Goal: Information Seeking & Learning: Learn about a topic

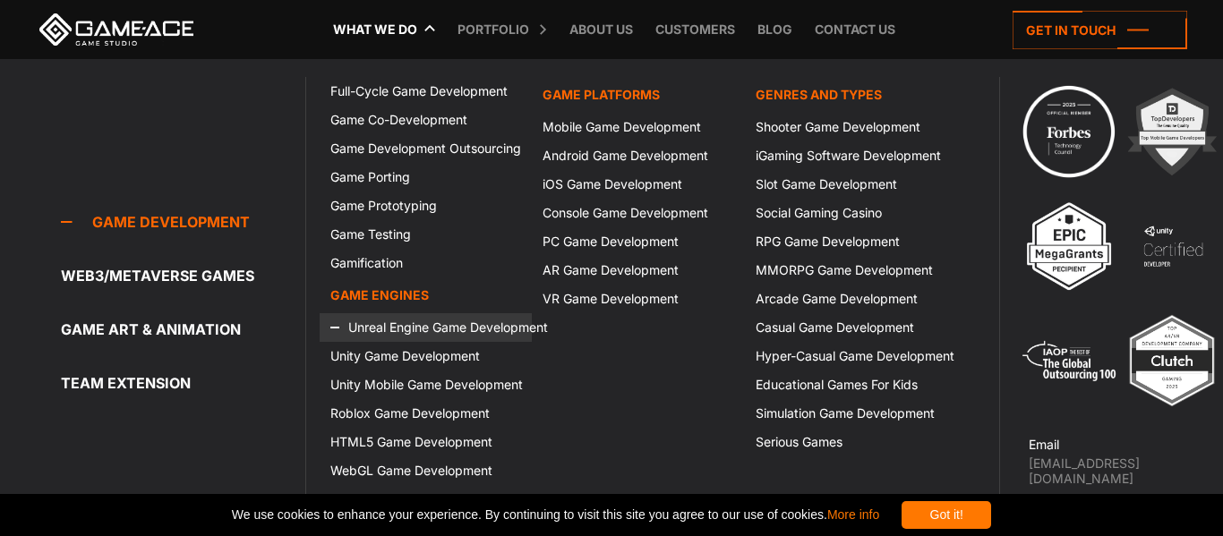
scroll to position [6591, 0]
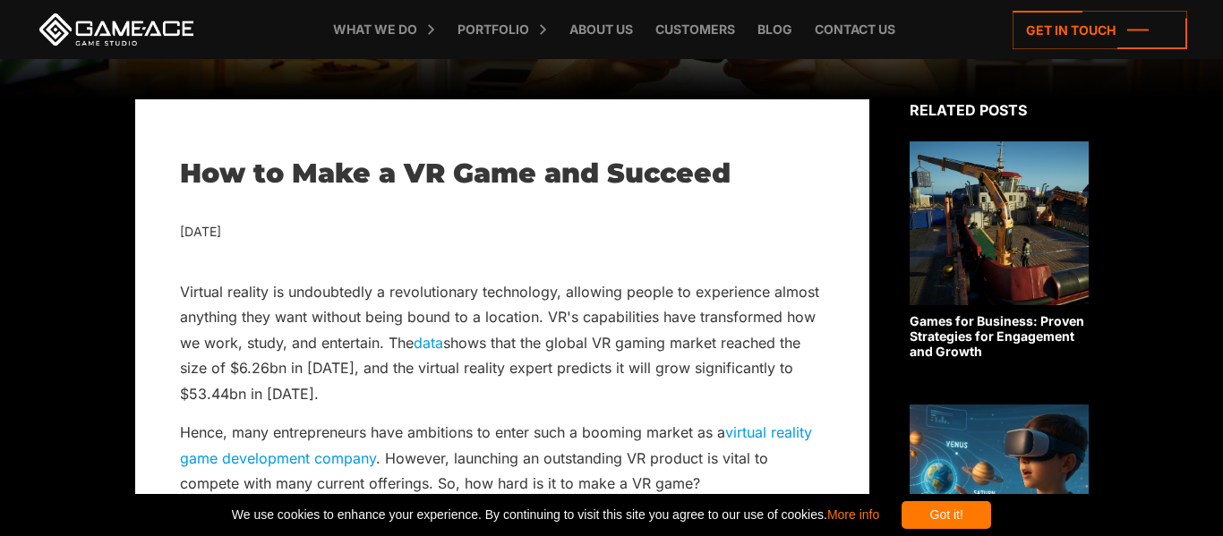
scroll to position [358, 0]
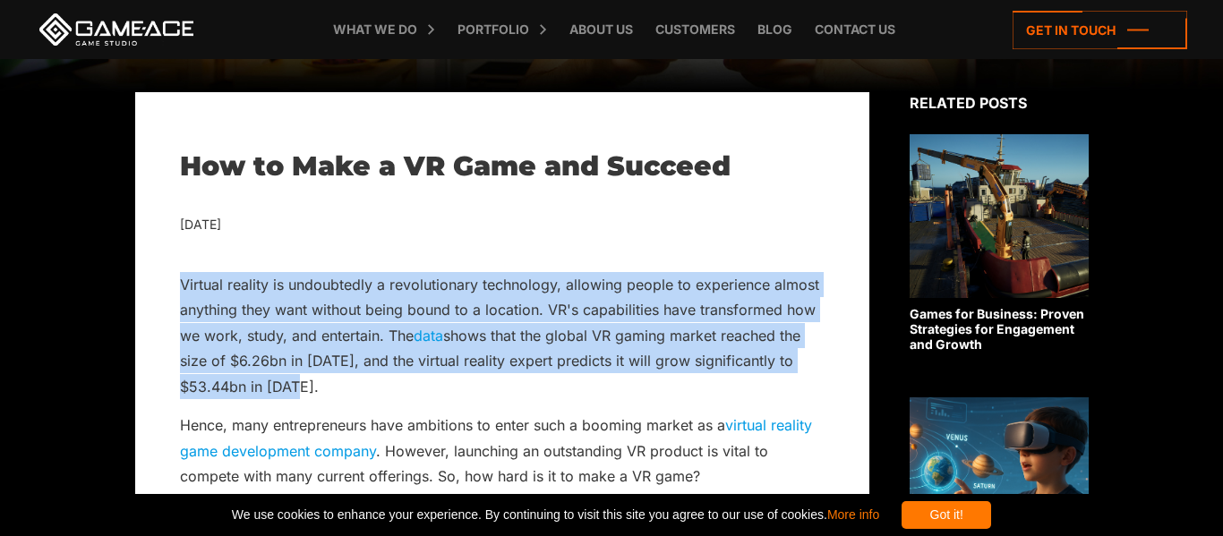
drag, startPoint x: 170, startPoint y: 279, endPoint x: 346, endPoint y: 382, distance: 203.4
copy p "Virtual reality is undoubtedly a revolutionary technology, allowing people to e…"
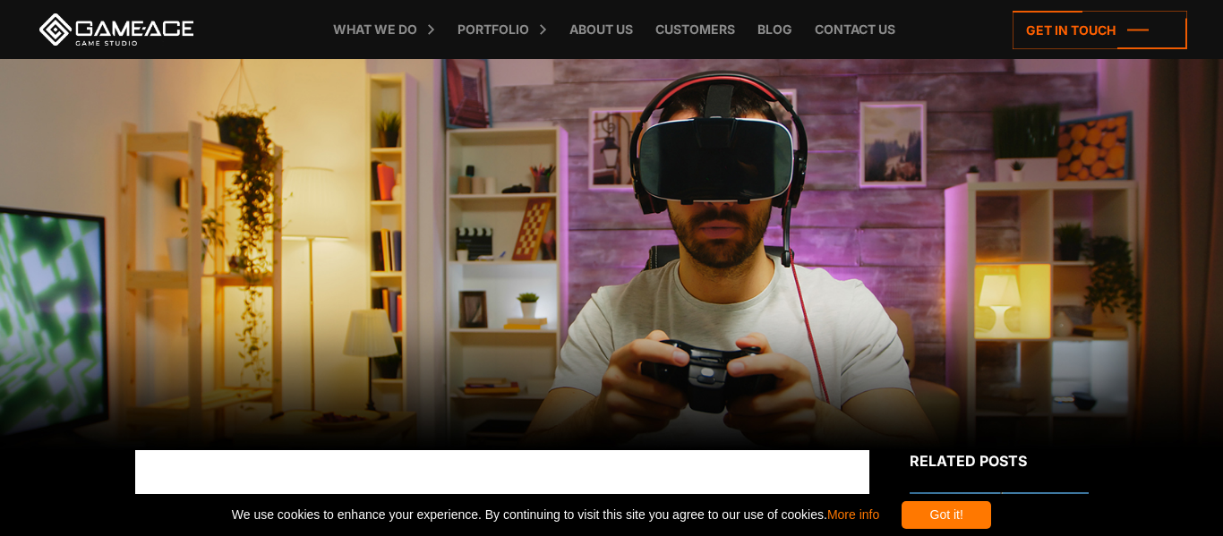
scroll to position [1, 0]
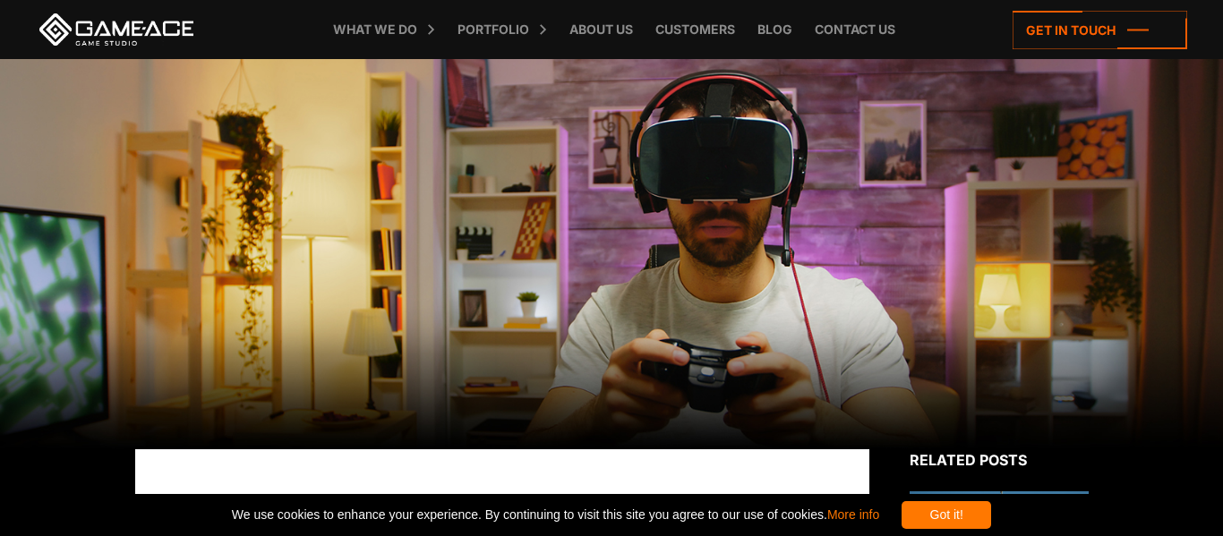
drag, startPoint x: 201, startPoint y: 30, endPoint x: 72, endPoint y: 33, distance: 129.8
click at [72, 33] on div "What we do Game development Game development Full-Cycle Game Development Game C…" at bounding box center [611, 29] width 1151 height 59
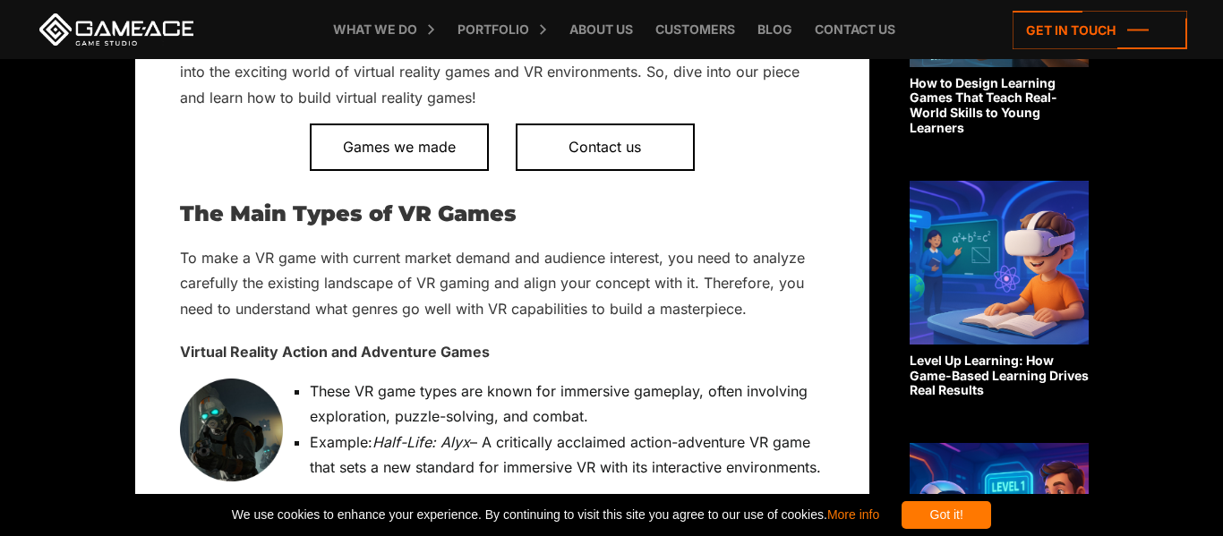
scroll to position [853, 0]
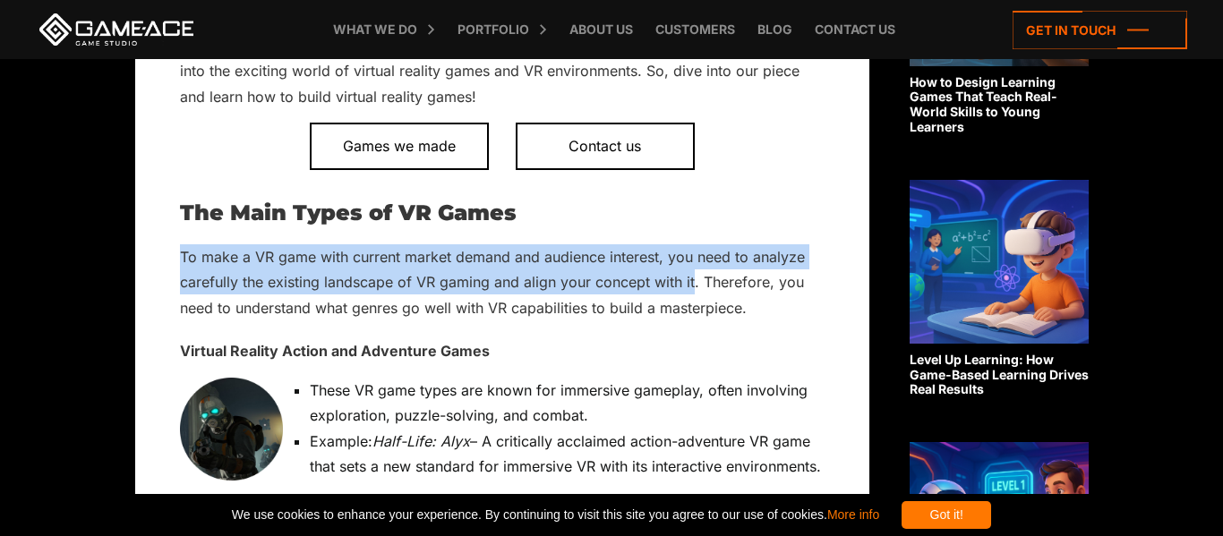
drag, startPoint x: 168, startPoint y: 253, endPoint x: 695, endPoint y: 287, distance: 527.4
click at [691, 280] on p "To make a VR game with current market demand and audience interest, you need to…" at bounding box center [502, 282] width 644 height 76
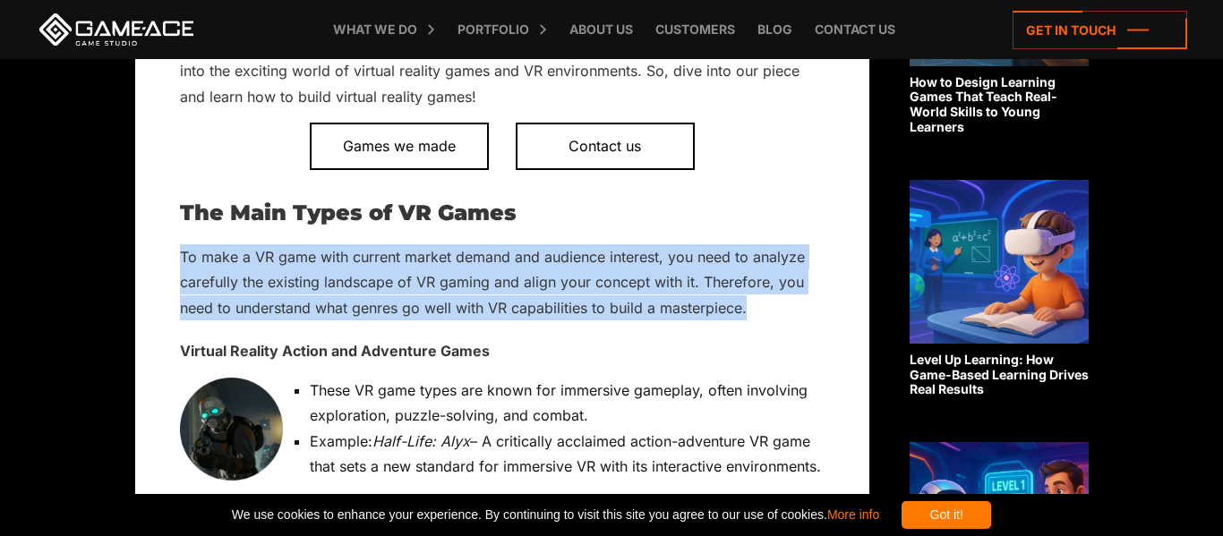
drag, startPoint x: 179, startPoint y: 254, endPoint x: 786, endPoint y: 304, distance: 609.0
click at [786, 304] on p "To make a VR game with current market demand and audience interest, you need to…" at bounding box center [502, 282] width 644 height 76
copy p "To make a VR game with current market demand and audience interest, you need to…"
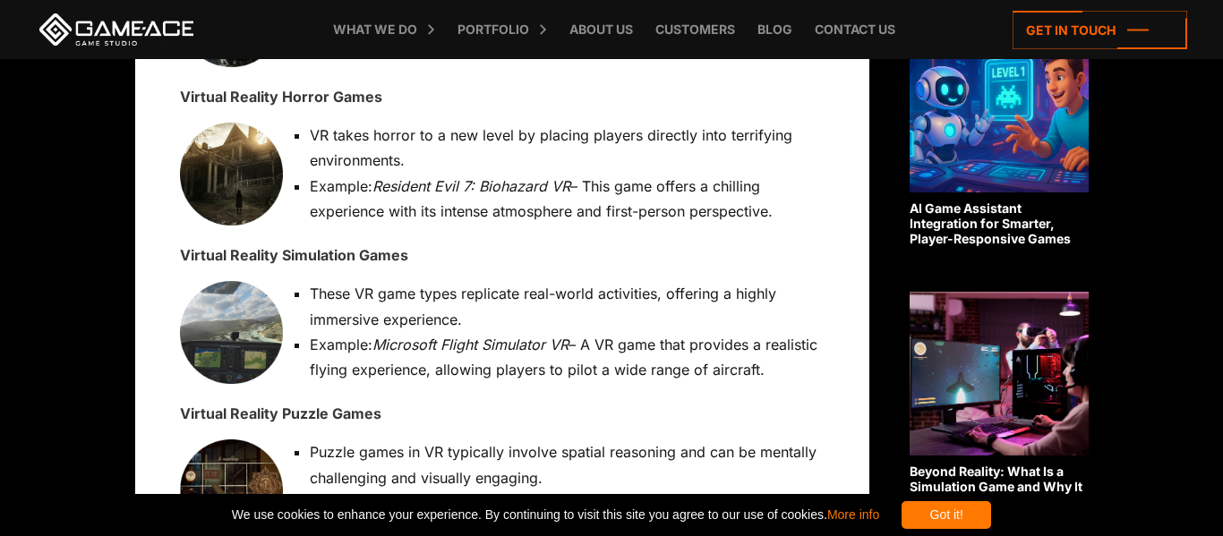
scroll to position [1277, 0]
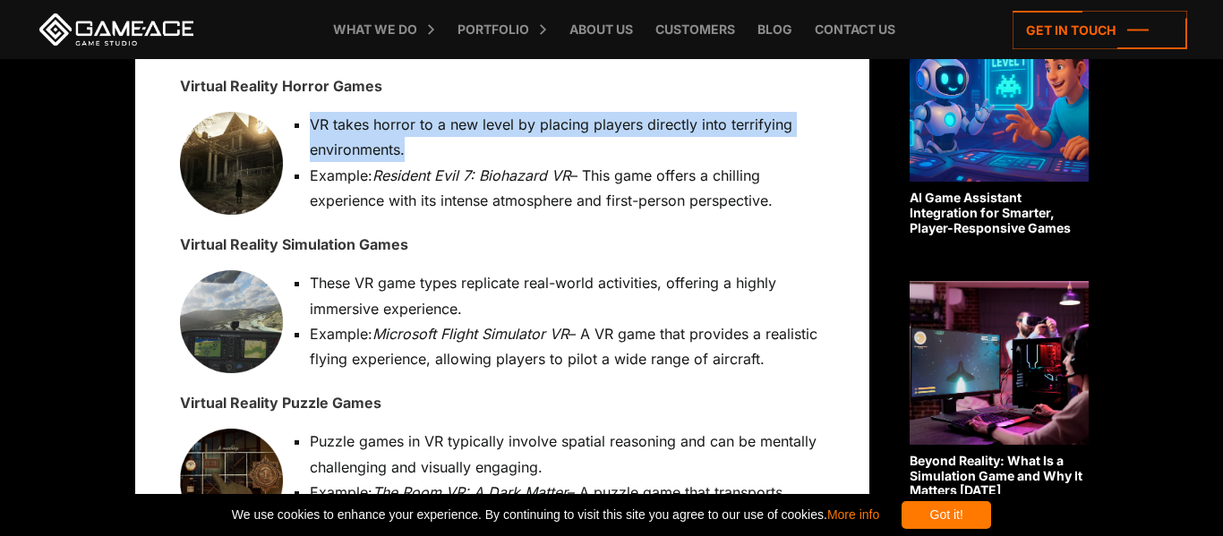
drag, startPoint x: 414, startPoint y: 143, endPoint x: 309, endPoint y: 124, distance: 107.3
click at [309, 124] on li "VR takes horror to a new level by placing players directly into terrifying envi…" at bounding box center [510, 137] width 627 height 51
copy li "VR takes horror to a new level by placing players directly into terrifying envi…"
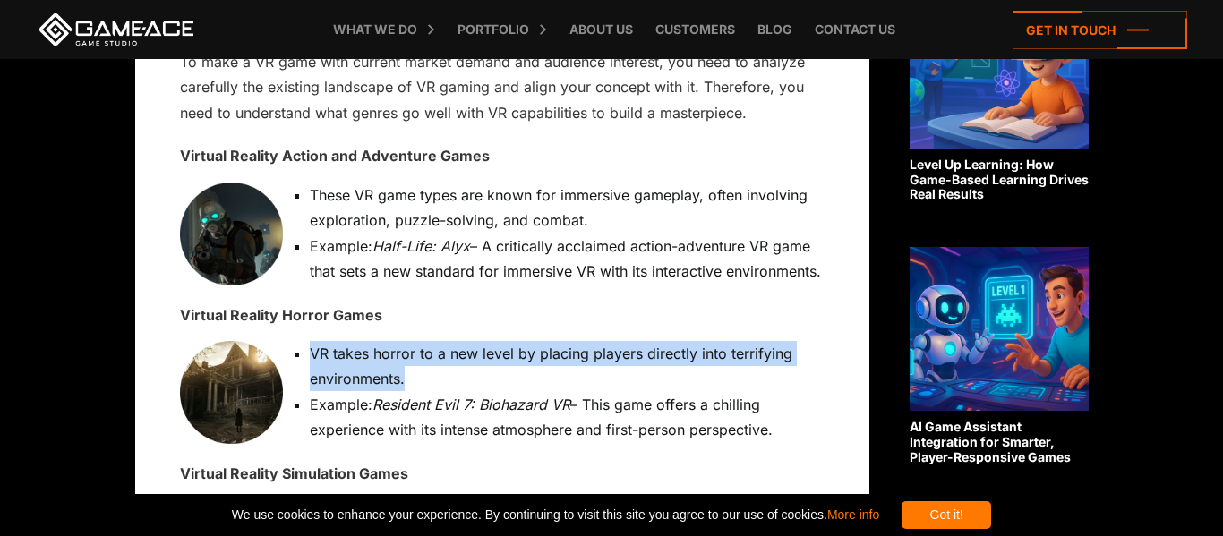
scroll to position [1047, 0]
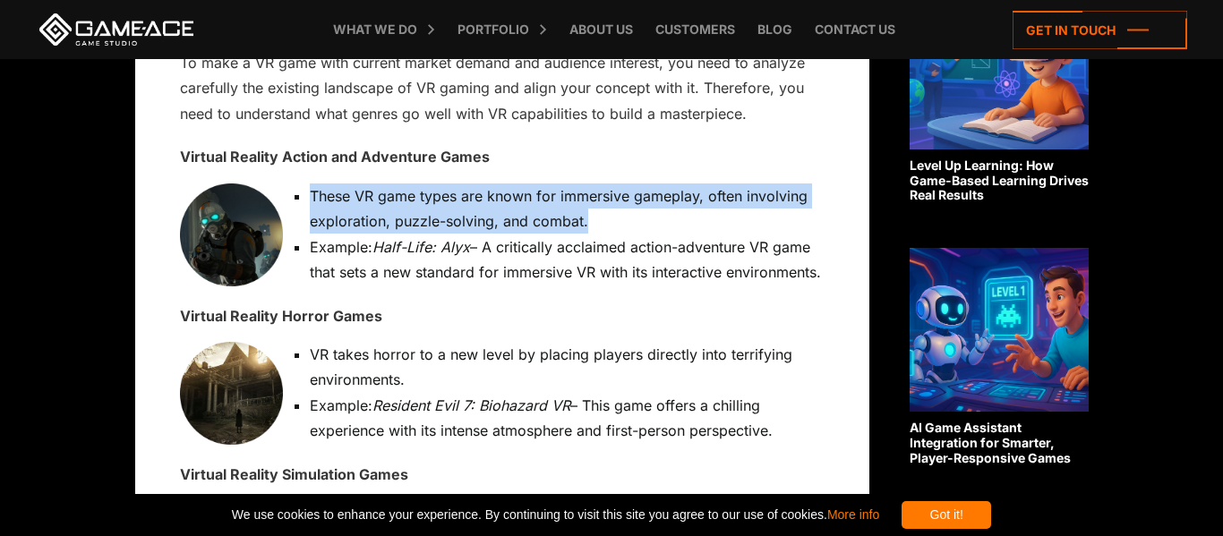
drag, startPoint x: 312, startPoint y: 192, endPoint x: 604, endPoint y: 216, distance: 292.8
click at [604, 216] on li "These VR game types are known for immersive gameplay, often involving explorati…" at bounding box center [510, 208] width 627 height 51
copy li "These VR game types are known for immersive gameplay, often involving explorati…"
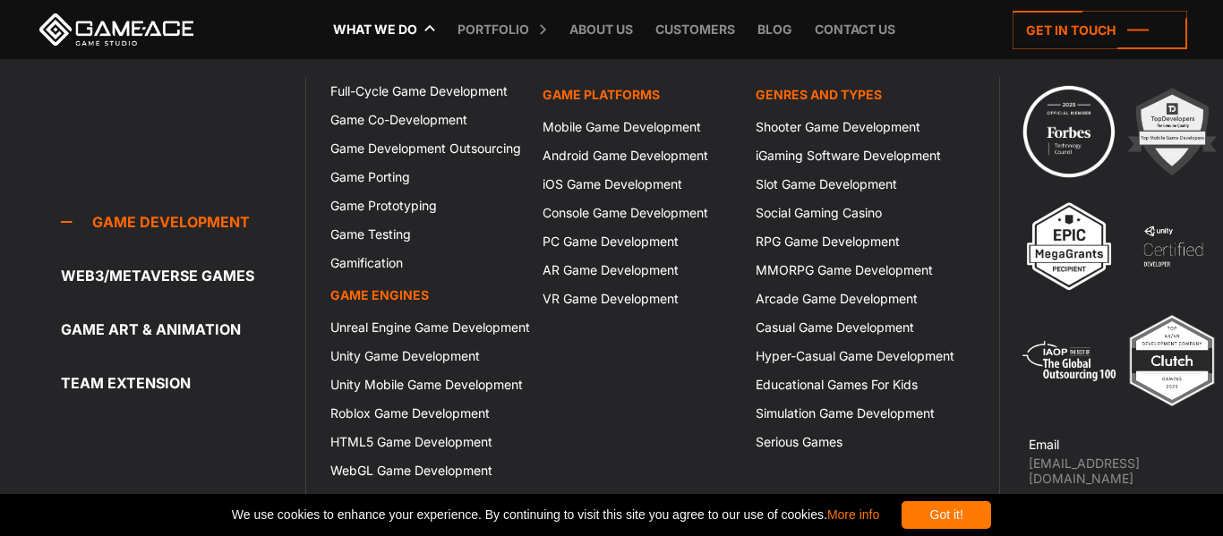
scroll to position [0, 0]
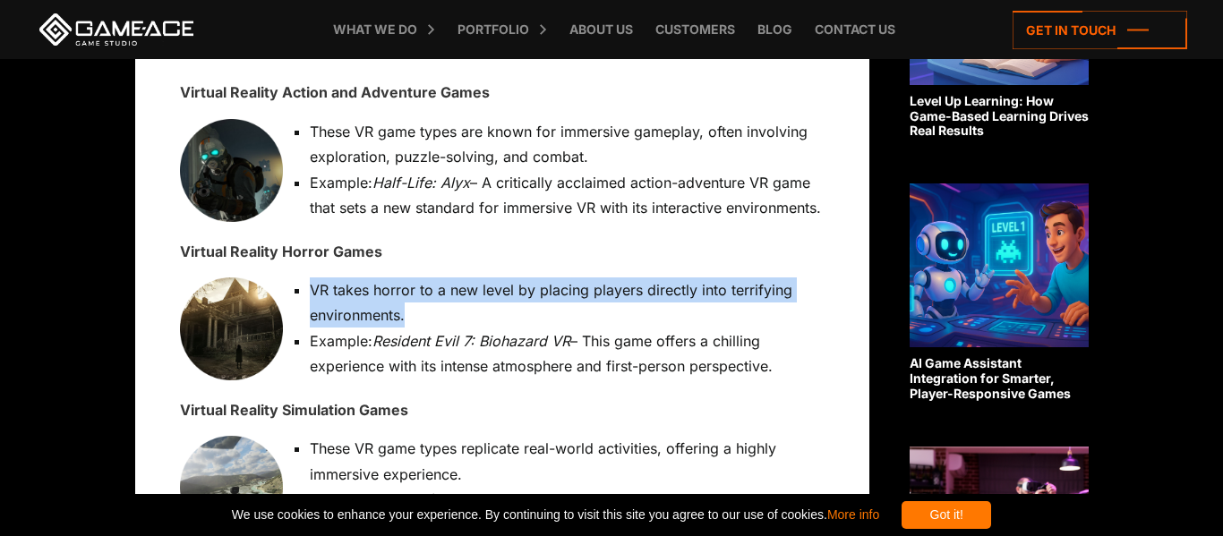
drag, startPoint x: 0, startPoint y: 0, endPoint x: 303, endPoint y: 286, distance: 416.0
click at [303, 286] on li "VR takes horror to a new level by placing players directly into terrifying envi…" at bounding box center [510, 302] width 627 height 51
copy li "VR takes horror to a new level by placing players directly into terrifying envi…"
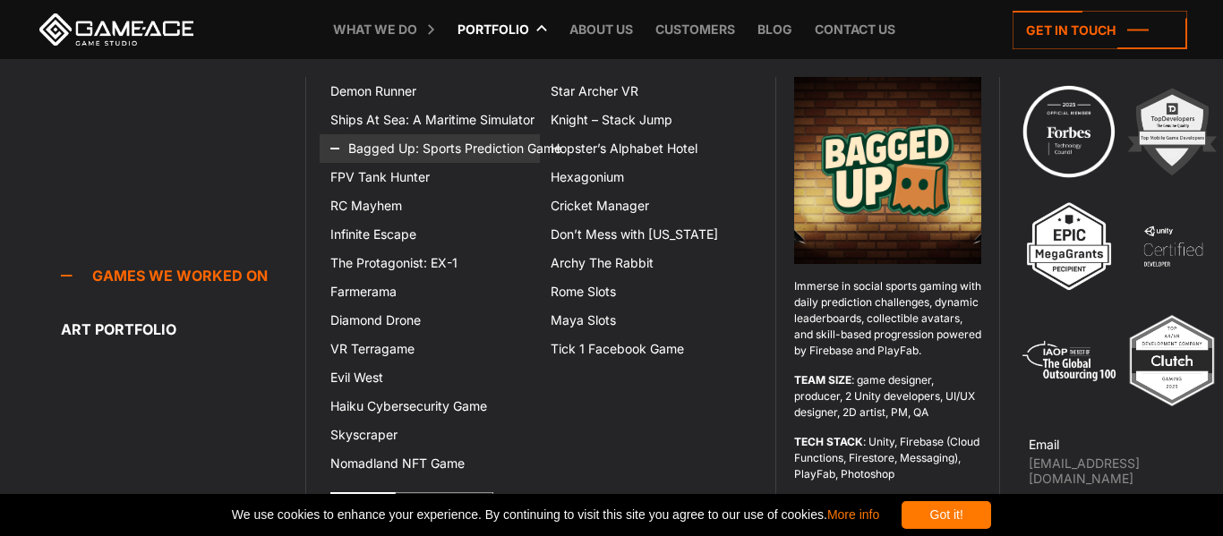
scroll to position [1922, 0]
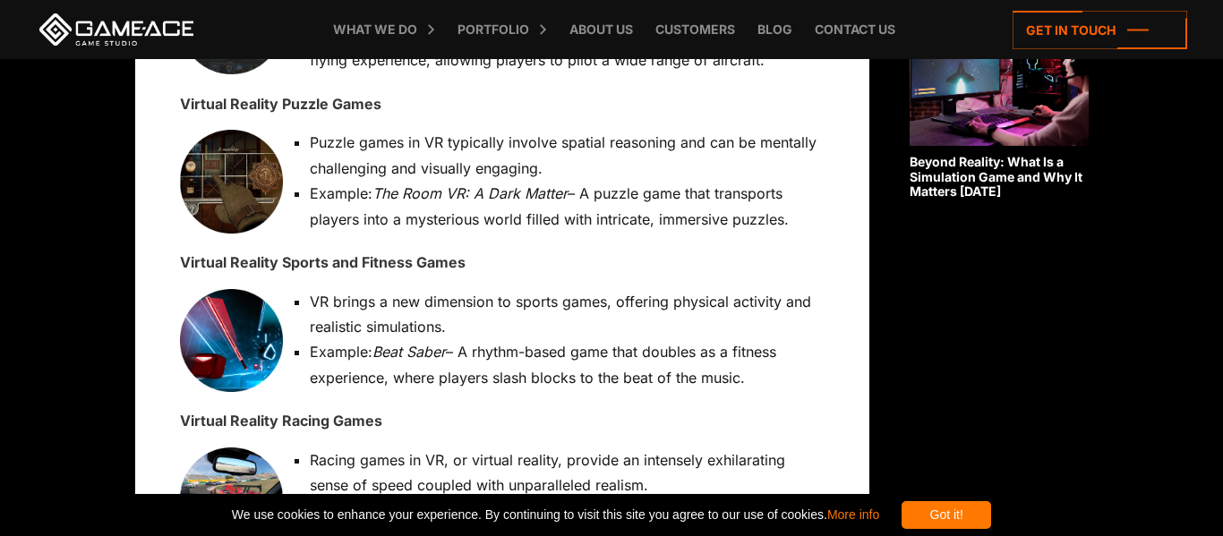
scroll to position [1580, 0]
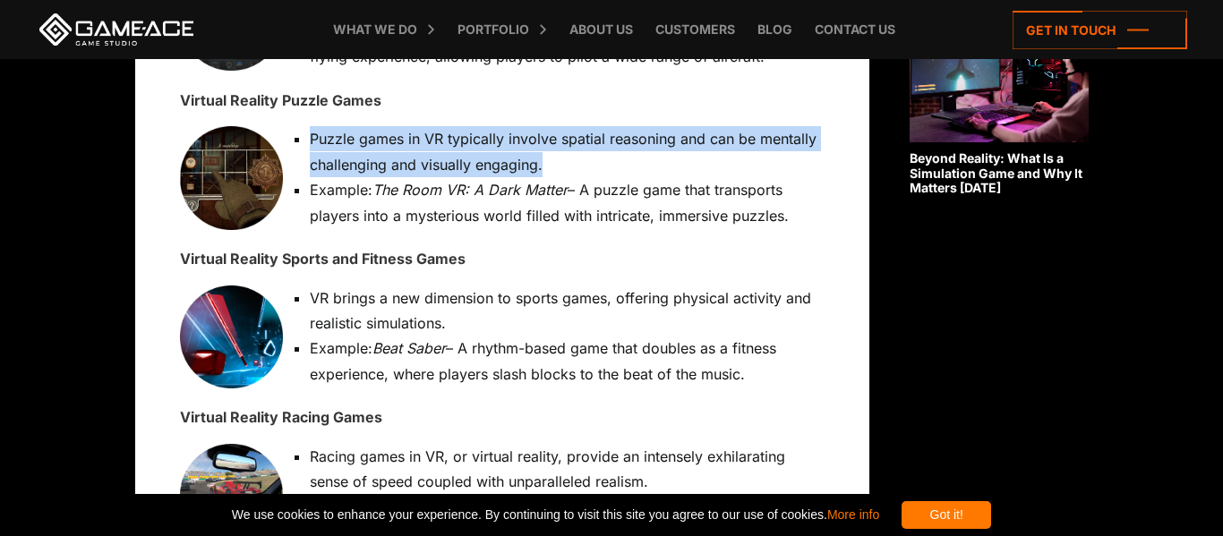
drag, startPoint x: 303, startPoint y: 132, endPoint x: 557, endPoint y: 153, distance: 254.2
click at [557, 153] on li "Puzzle games in VR typically involve spatial reasoning and can be mentally chal…" at bounding box center [510, 151] width 627 height 51
copy li "Puzzle games in VR typically involve spatial reasoning and can be mentally chal…"
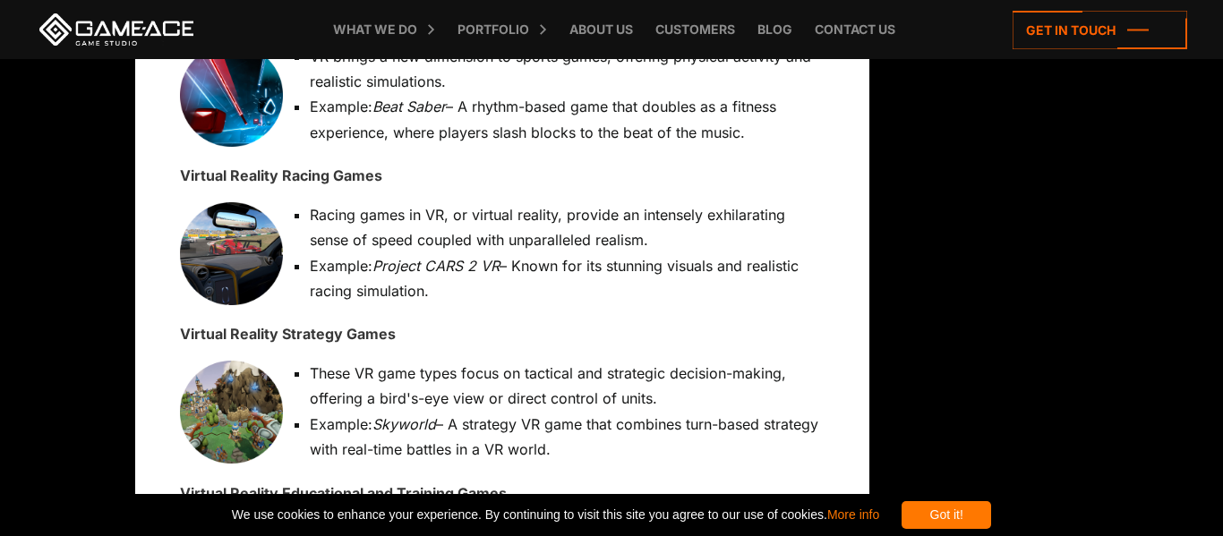
scroll to position [1825, 0]
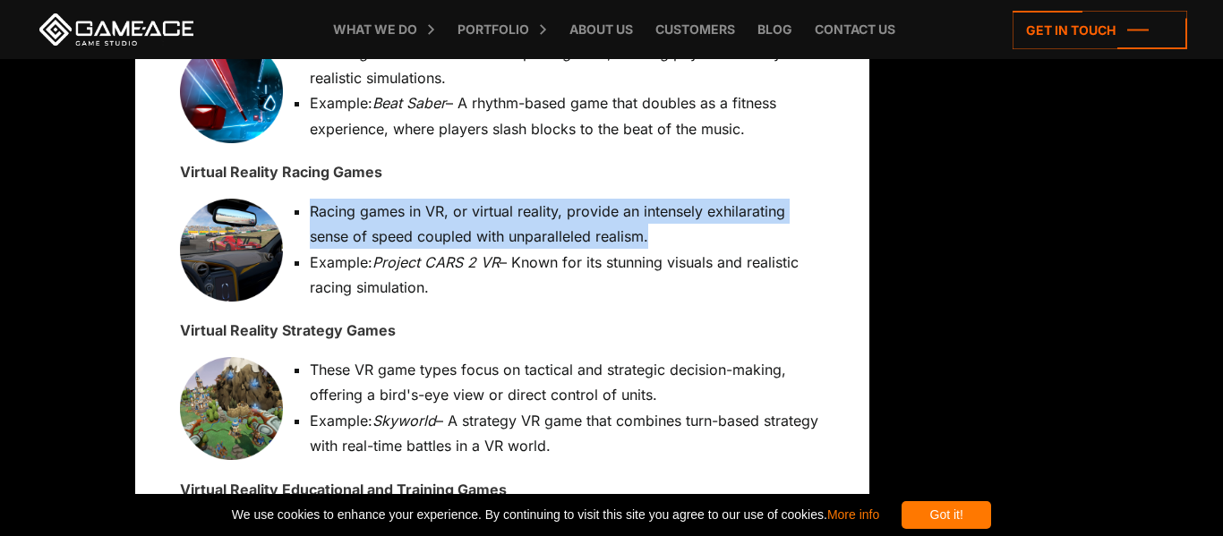
drag, startPoint x: 311, startPoint y: 209, endPoint x: 656, endPoint y: 238, distance: 346.7
click at [656, 238] on li "Racing games in VR, or virtual reality, provide an intensely exhilarating sense…" at bounding box center [510, 224] width 627 height 51
copy li "Racing games in VR, or virtual reality, provide an intensely exhilarating sense…"
